Goal: Browse casually

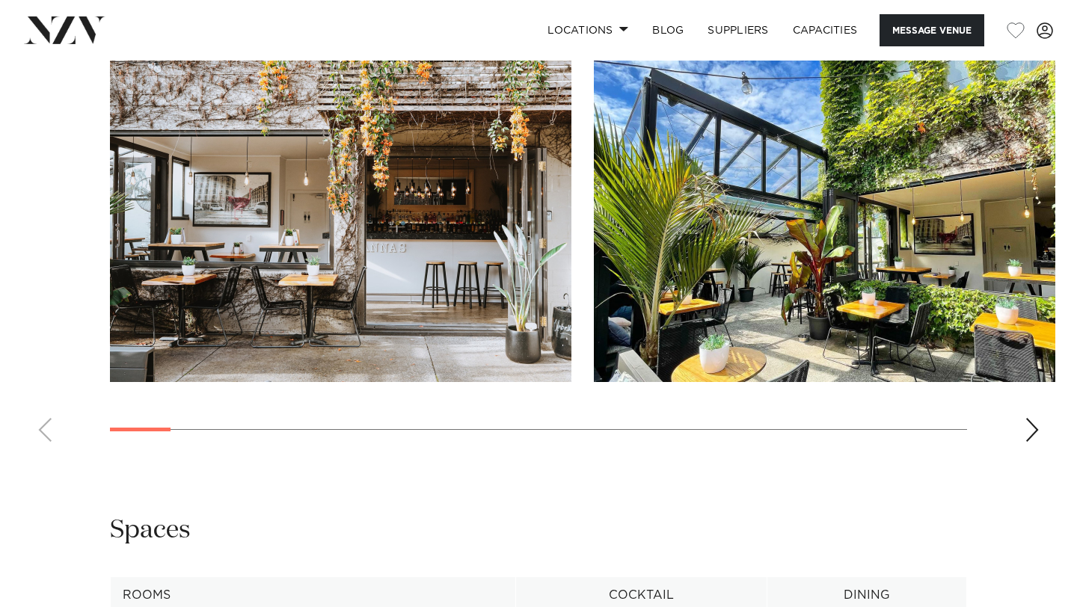
scroll to position [1517, 0]
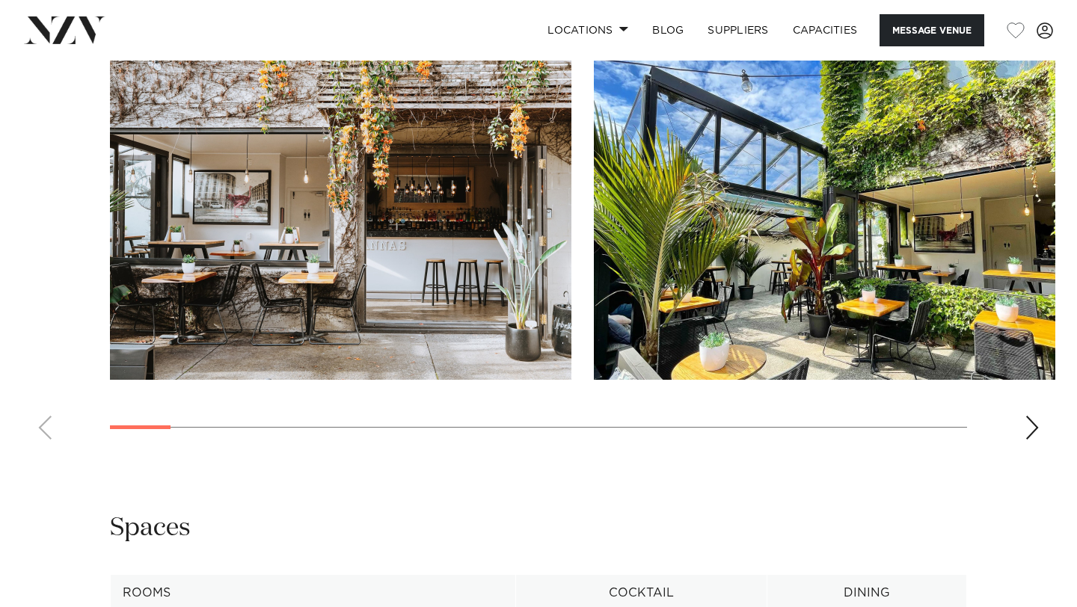
click at [1025, 436] on div "Next slide" at bounding box center [1032, 428] width 15 height 24
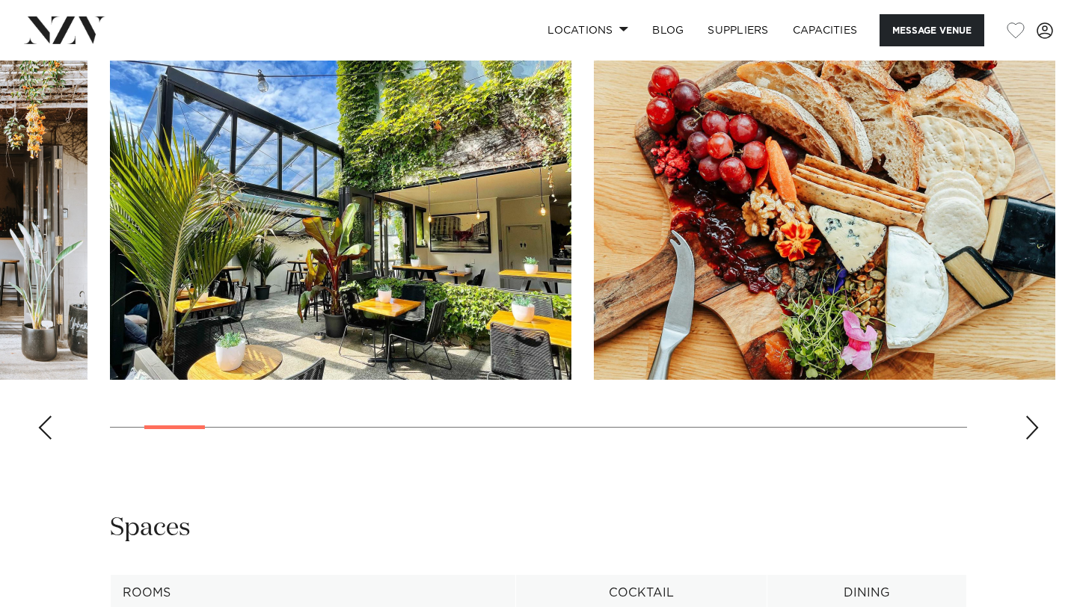
click at [1025, 436] on div "Next slide" at bounding box center [1032, 428] width 15 height 24
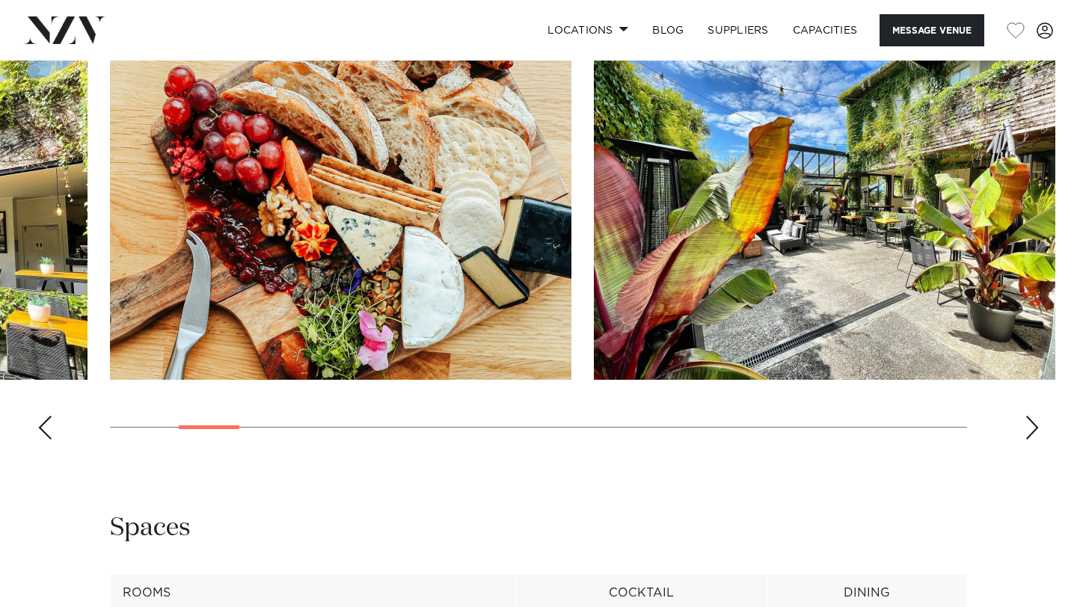
click at [1025, 436] on div "Next slide" at bounding box center [1032, 428] width 15 height 24
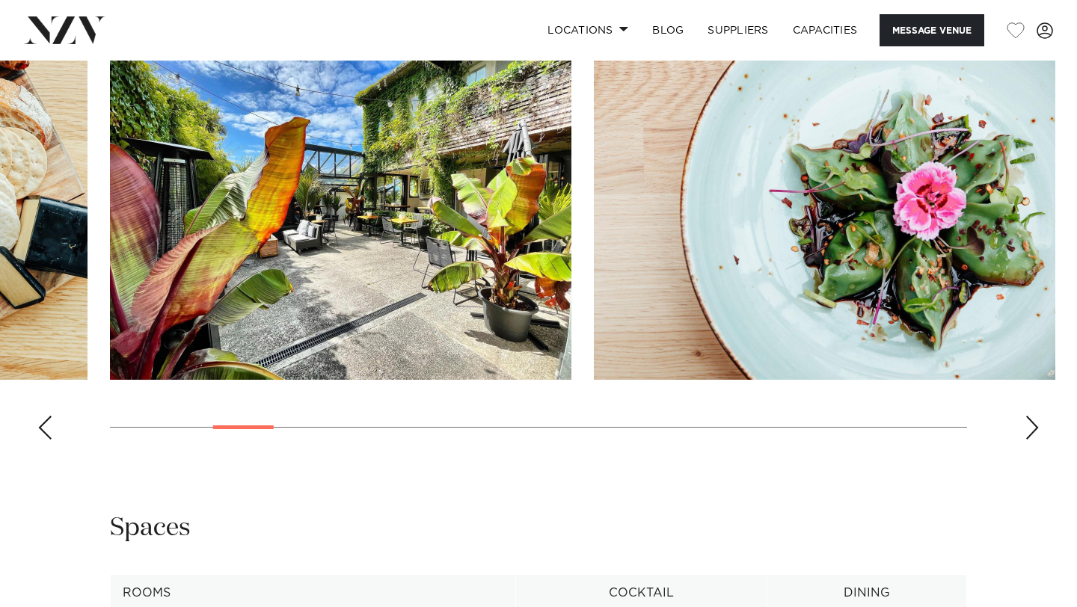
click at [1025, 436] on div "Next slide" at bounding box center [1032, 428] width 15 height 24
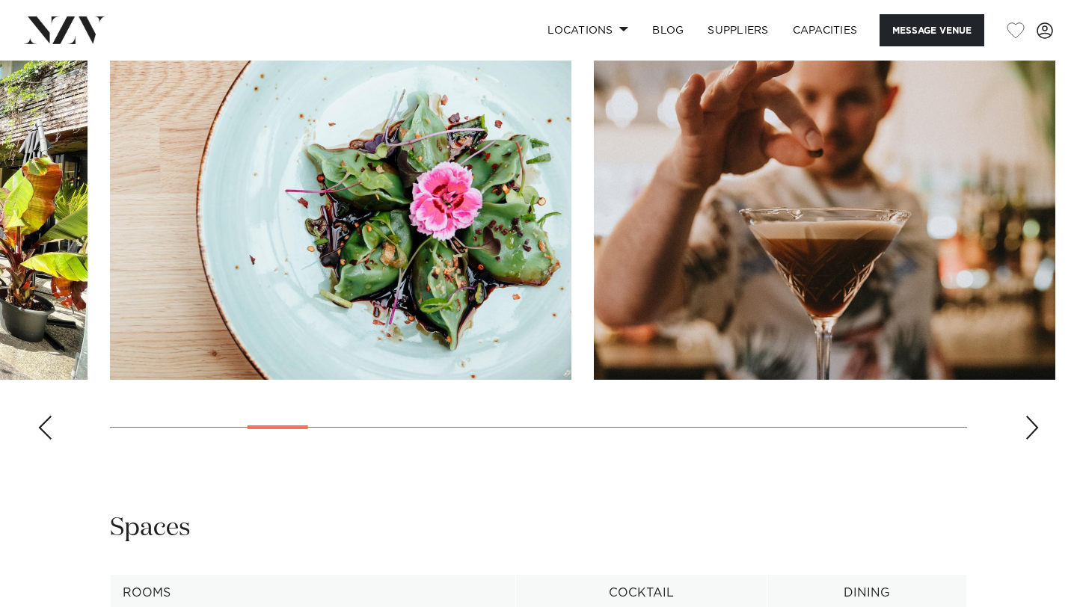
click at [1025, 436] on div "Next slide" at bounding box center [1032, 428] width 15 height 24
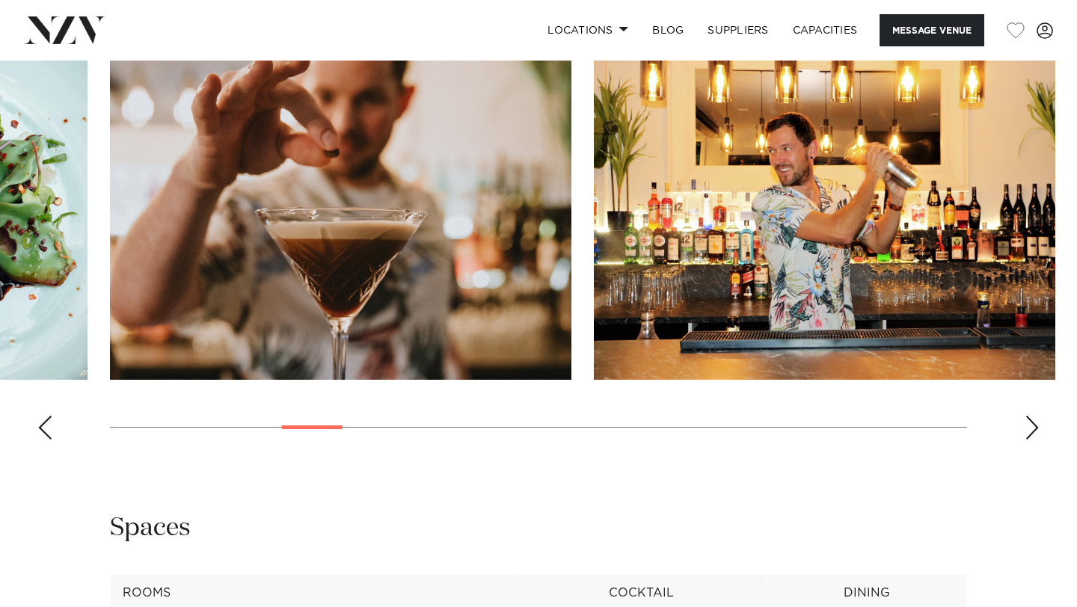
click at [1025, 436] on div "Next slide" at bounding box center [1032, 428] width 15 height 24
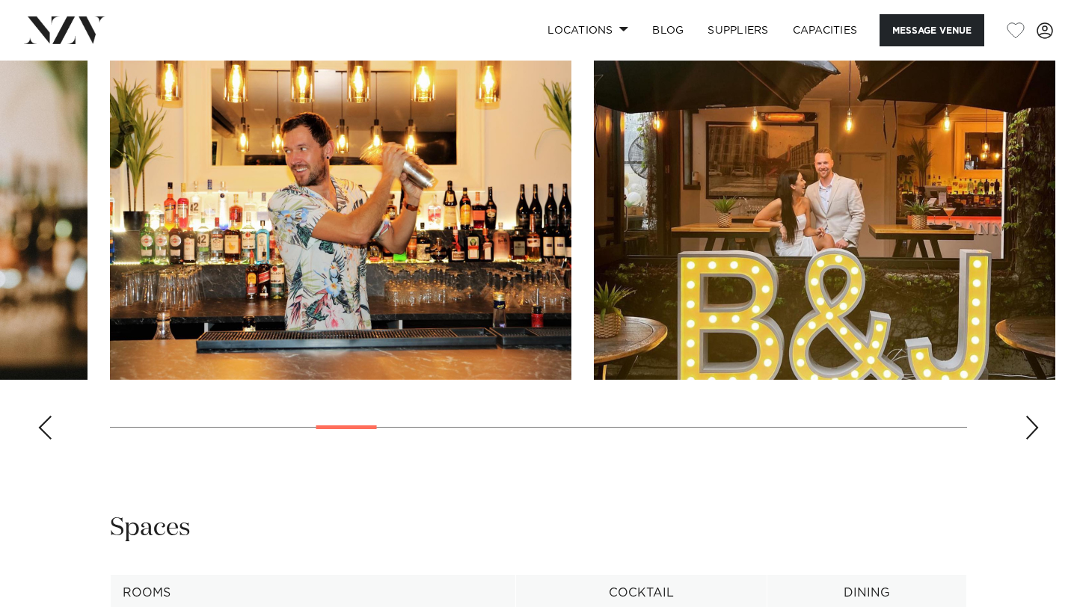
click at [1025, 436] on div "Next slide" at bounding box center [1032, 428] width 15 height 24
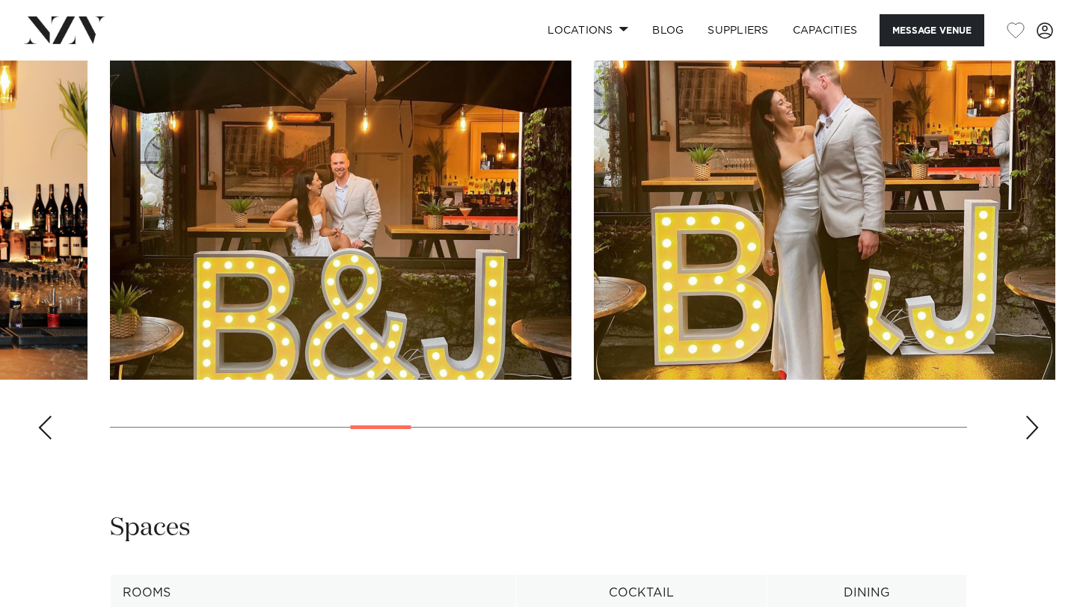
click at [1025, 436] on div "Next slide" at bounding box center [1032, 428] width 15 height 24
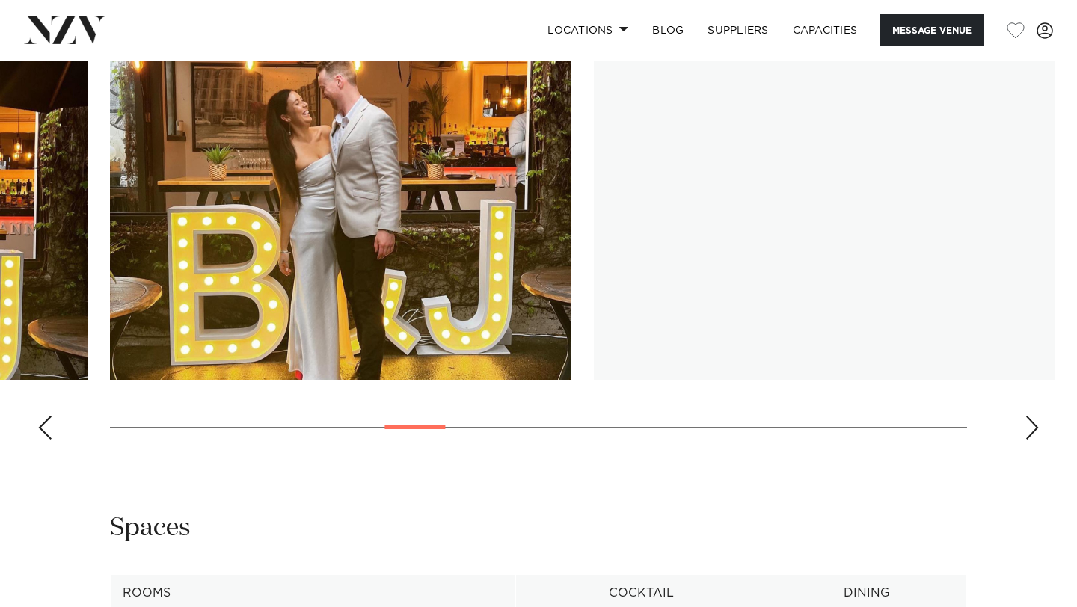
click at [1025, 436] on div "Next slide" at bounding box center [1032, 428] width 15 height 24
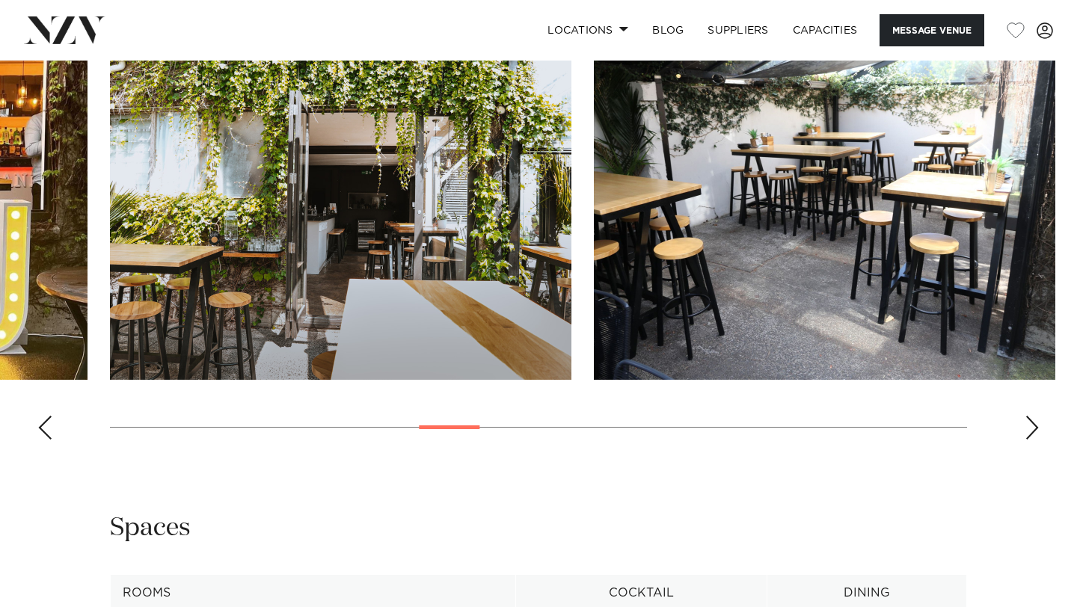
click at [1025, 436] on div "Next slide" at bounding box center [1032, 428] width 15 height 24
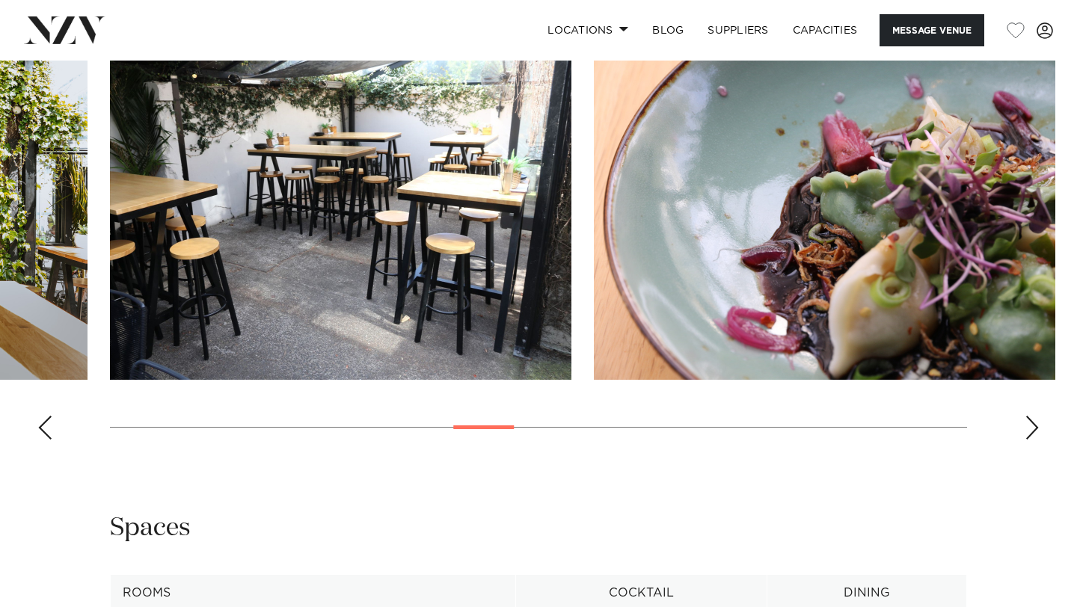
click at [1025, 436] on div "Next slide" at bounding box center [1032, 428] width 15 height 24
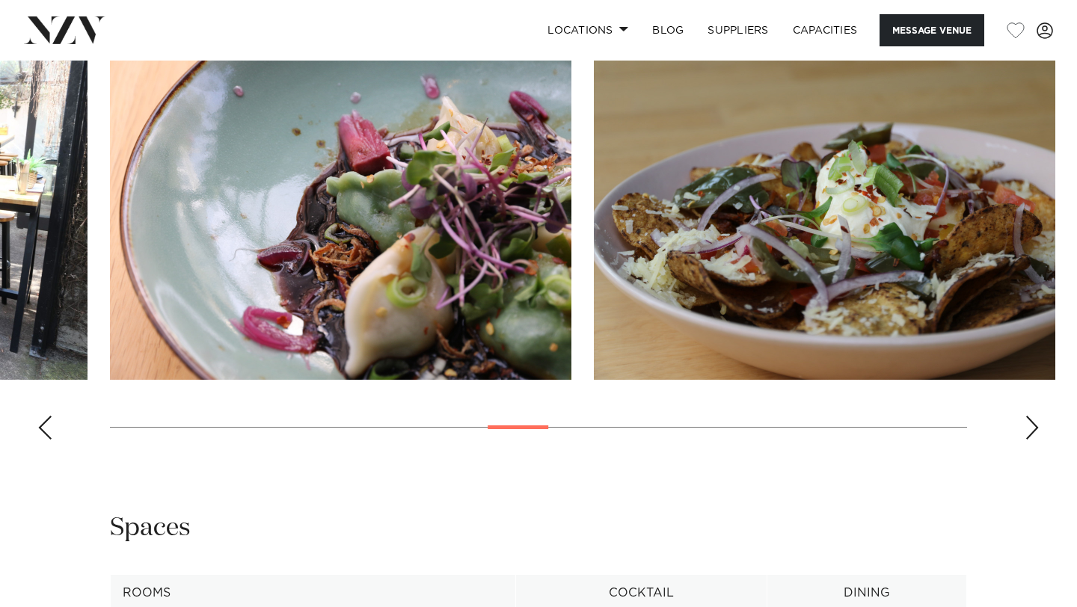
click at [1025, 436] on div "Next slide" at bounding box center [1032, 428] width 15 height 24
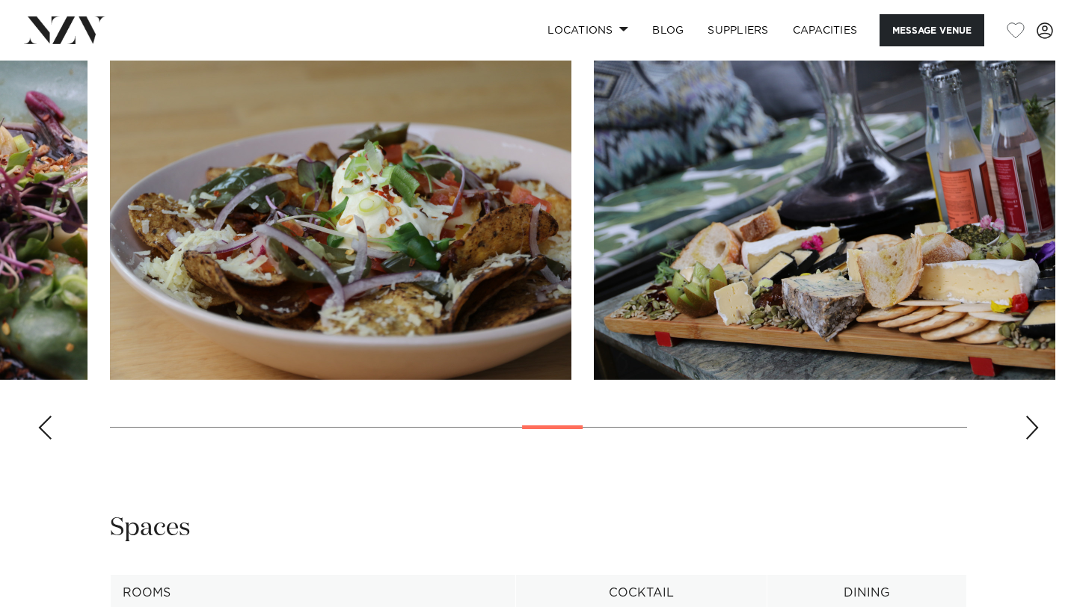
click at [1025, 436] on div "Next slide" at bounding box center [1032, 428] width 15 height 24
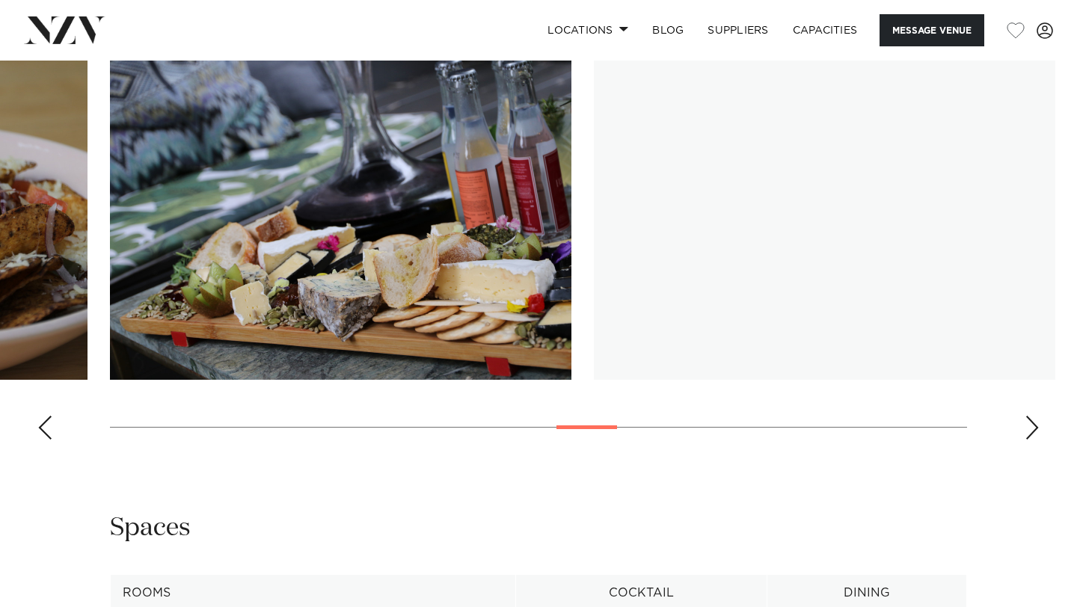
click at [1025, 436] on div "Next slide" at bounding box center [1032, 428] width 15 height 24
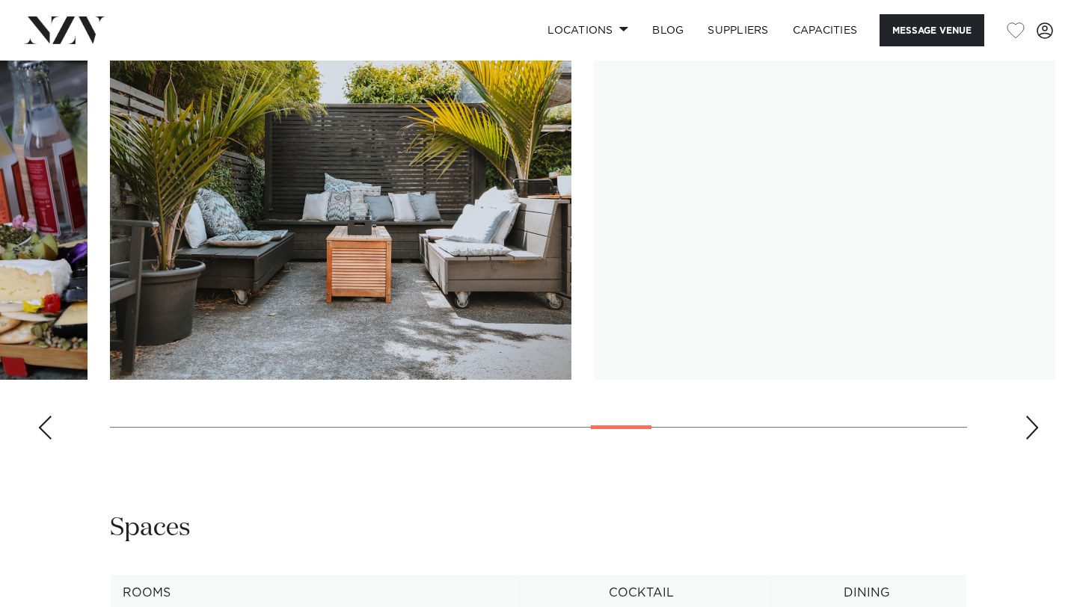
click at [1025, 436] on div "Next slide" at bounding box center [1032, 428] width 15 height 24
